Goal: Task Accomplishment & Management: Use online tool/utility

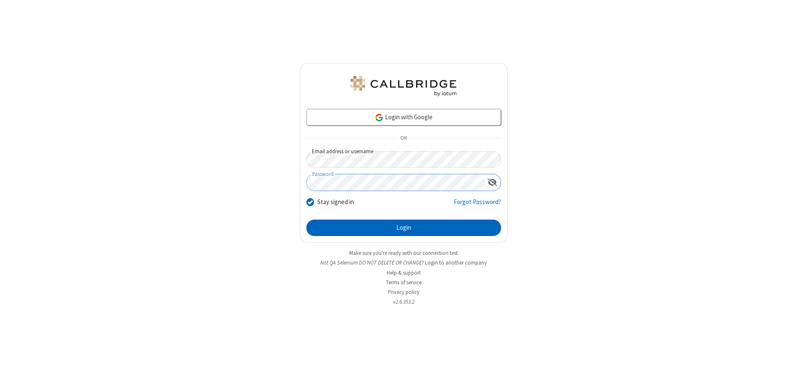
click at [404, 228] on button "Login" at bounding box center [403, 228] width 195 height 17
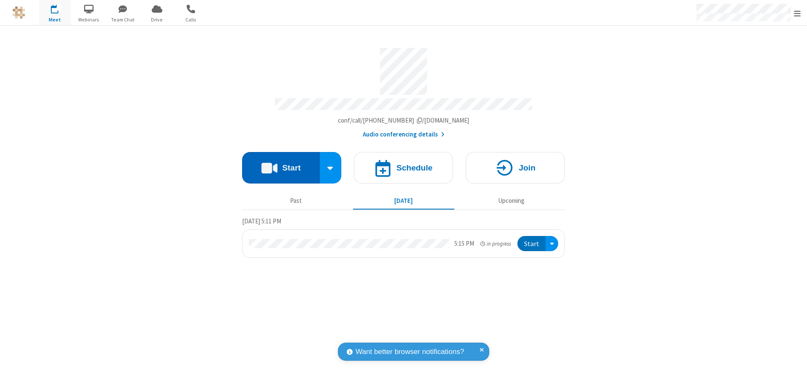
click at [281, 165] on button "Start" at bounding box center [281, 168] width 78 height 32
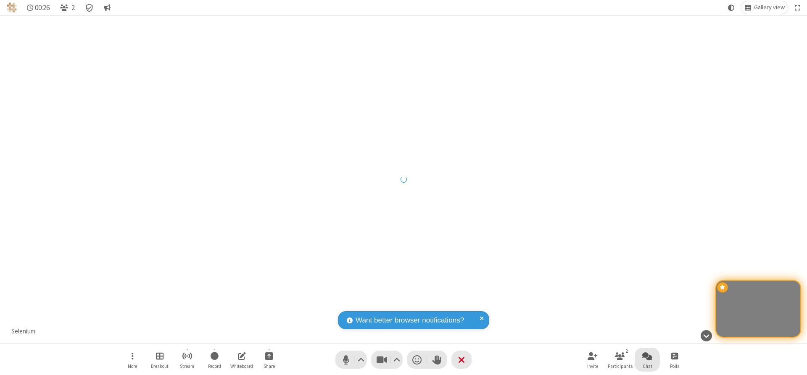
click at [647, 356] on span "Open chat" at bounding box center [647, 356] width 10 height 11
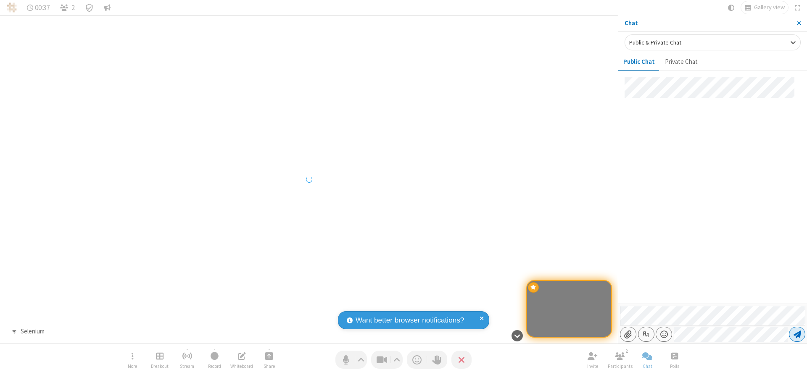
click at [797, 335] on span "Send message" at bounding box center [798, 334] width 8 height 8
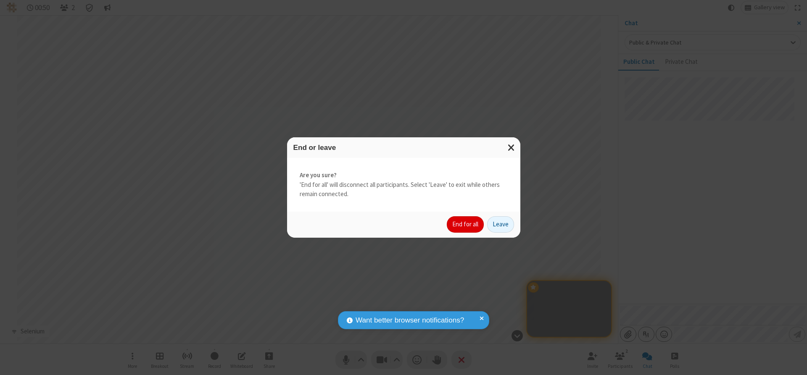
click at [466, 225] on button "End for all" at bounding box center [465, 225] width 37 height 17
